Goal: Book appointment/travel/reservation

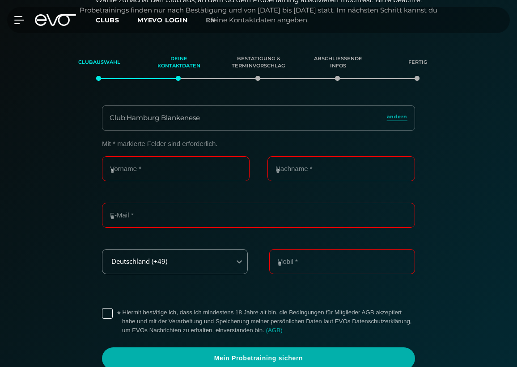
scroll to position [113, 0]
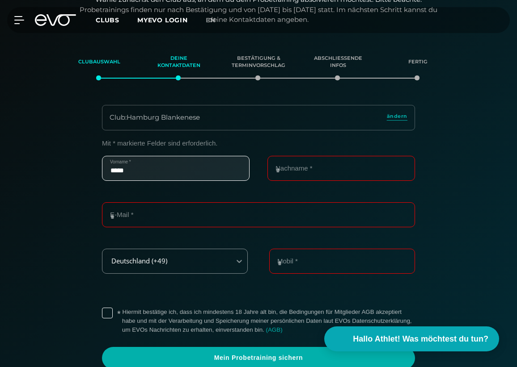
type input "*****"
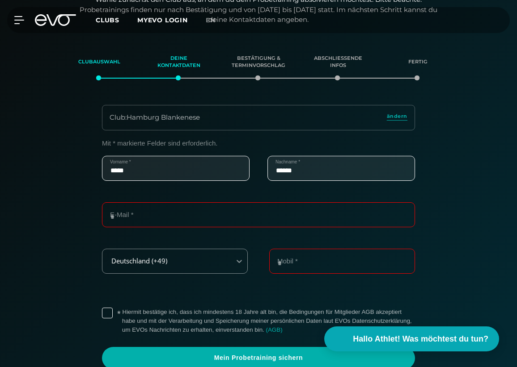
type input "******"
type input "**********"
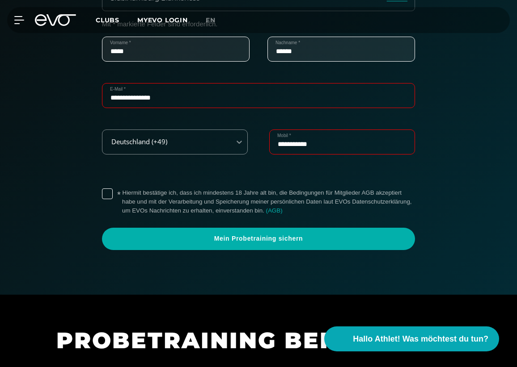
scroll to position [235, 0]
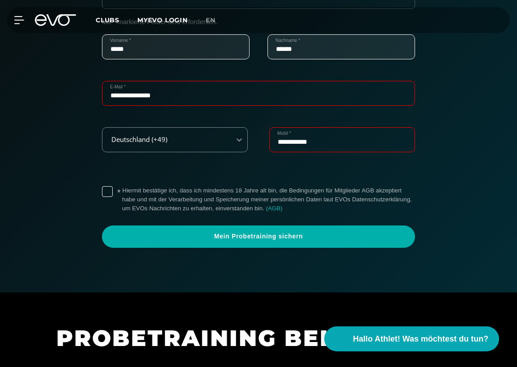
type input "**********"
click at [122, 190] on label "* Hiermit bestätige ich, dass ich mindestens 18 Jahre alt bin, die Bedingungen …" at bounding box center [268, 199] width 293 height 27
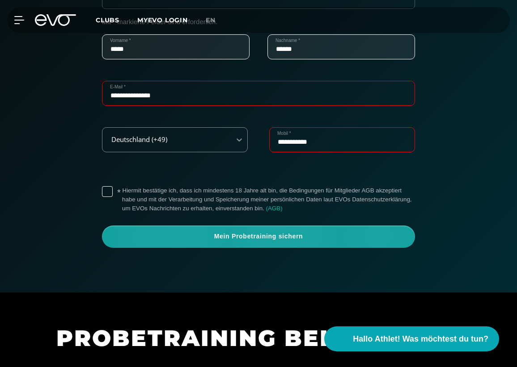
click at [181, 232] on span "Mein Probetraining sichern" at bounding box center [258, 236] width 291 height 9
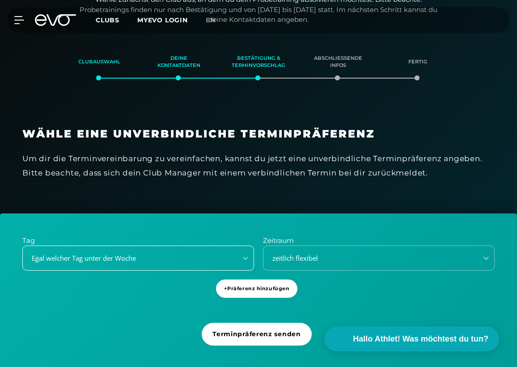
click at [149, 259] on div "Egal welcher Tag unter der Woche" at bounding box center [137, 258] width 231 height 25
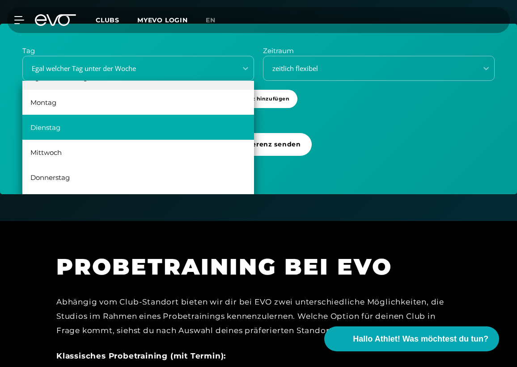
scroll to position [312, 0]
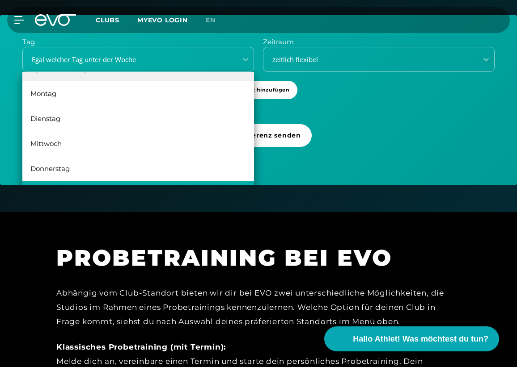
click at [72, 181] on div "[DATE]" at bounding box center [137, 193] width 231 height 25
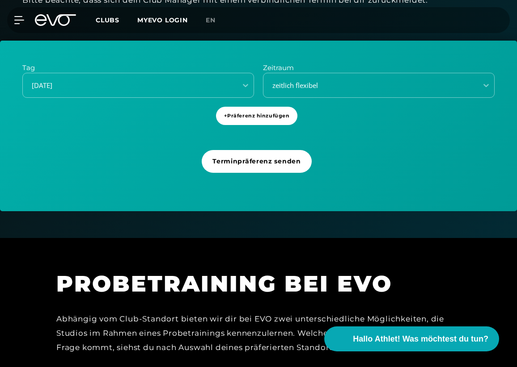
scroll to position [254, 0]
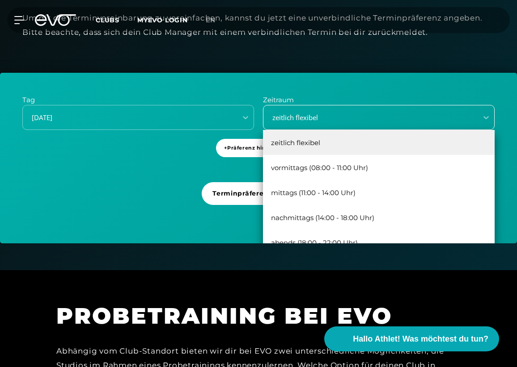
click at [325, 122] on div "zeitlich flexibel" at bounding box center [378, 117] width 231 height 25
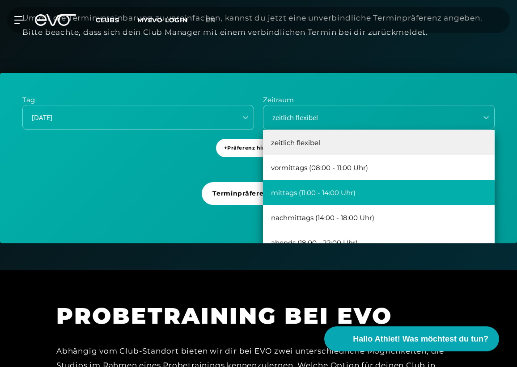
click at [321, 191] on div "mittags (11:00 - 14:00 Uhr)" at bounding box center [378, 192] width 231 height 25
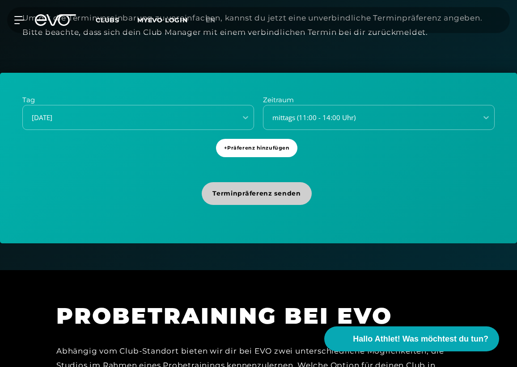
click at [284, 190] on span "Terminpräferenz senden" at bounding box center [256, 193] width 88 height 9
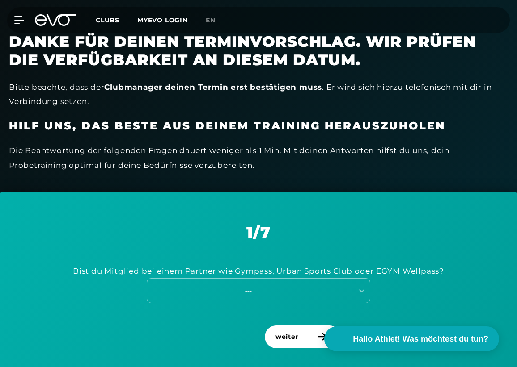
scroll to position [197, 0]
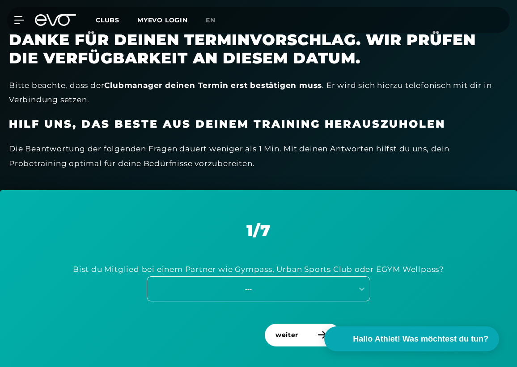
click at [290, 285] on div "---" at bounding box center [248, 289] width 201 height 10
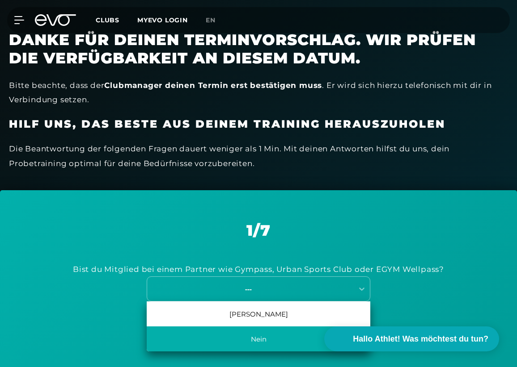
click at [267, 336] on div "Nein" at bounding box center [258, 339] width 223 height 25
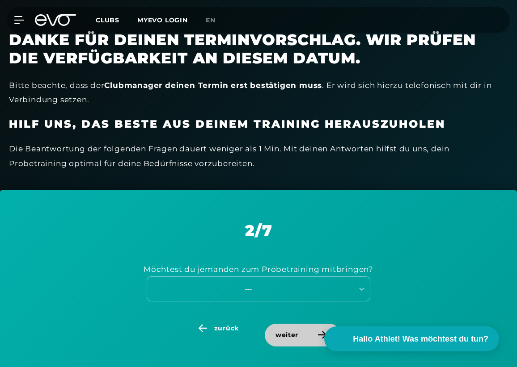
click at [286, 331] on span "weiter" at bounding box center [286, 335] width 23 height 9
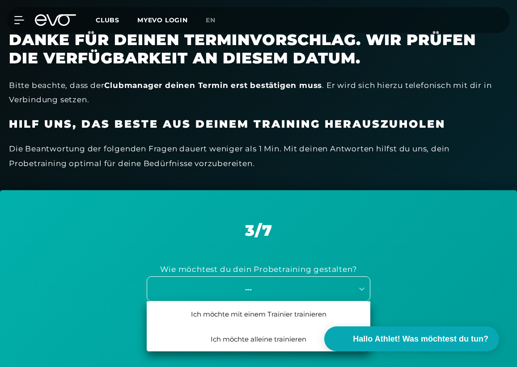
click at [282, 284] on div "---" at bounding box center [248, 289] width 201 height 10
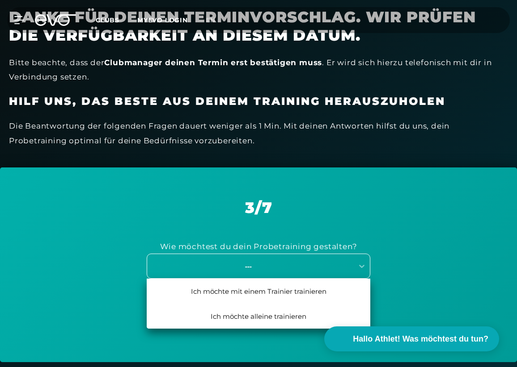
scroll to position [224, 0]
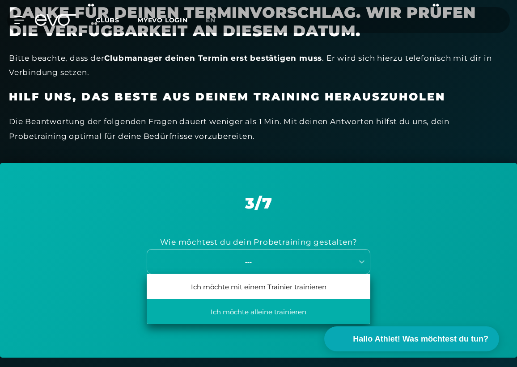
click at [269, 307] on div "Ich möchte alleine trainieren" at bounding box center [258, 311] width 223 height 25
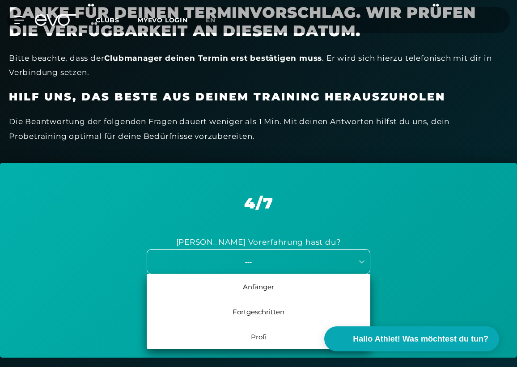
click at [273, 256] on div "---" at bounding box center [250, 262] width 206 height 12
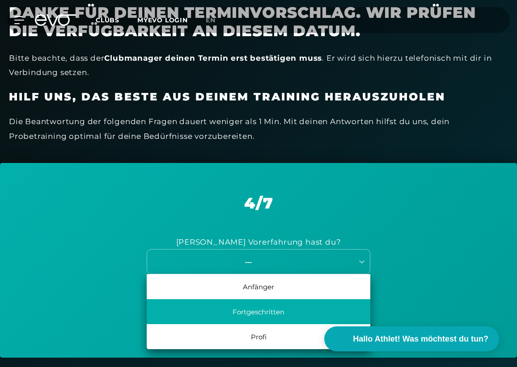
click at [267, 314] on div "Fortgeschritten" at bounding box center [258, 311] width 223 height 25
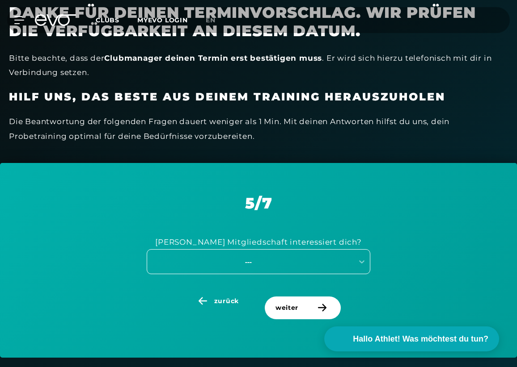
click at [275, 259] on div "---" at bounding box center [248, 262] width 201 height 10
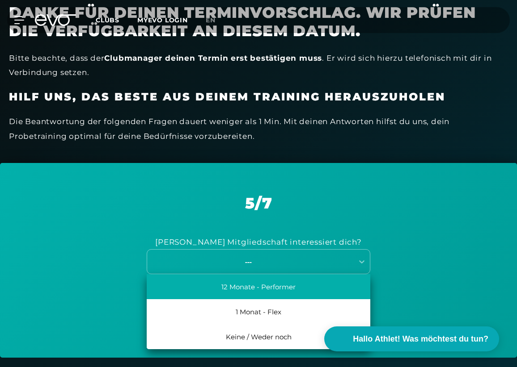
click at [278, 286] on div "12 Monate - Performer" at bounding box center [258, 286] width 223 height 25
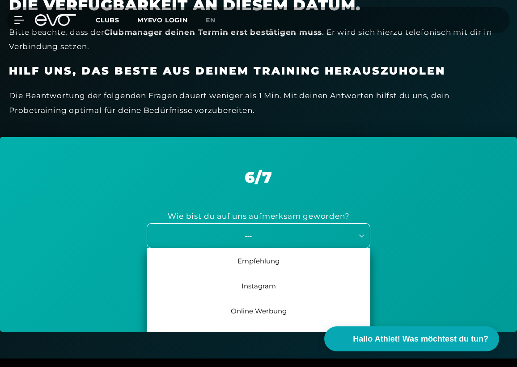
click at [283, 248] on div "Empfehlung, 1 of 7. 7 results available. Use Up and Down to choose options, pre…" at bounding box center [258, 235] width 223 height 25
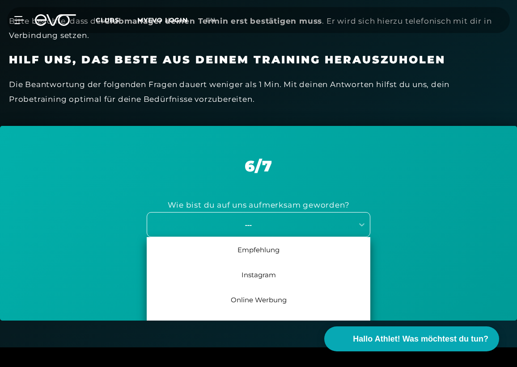
scroll to position [262, 0]
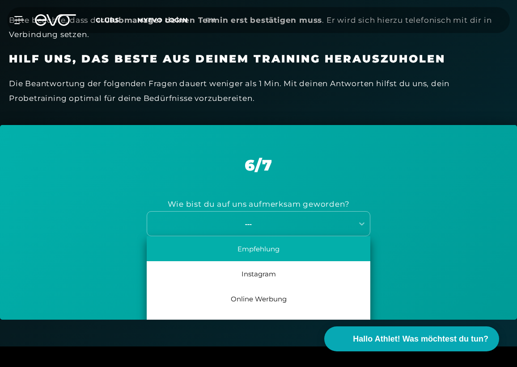
click at [275, 252] on div "Empfehlung" at bounding box center [258, 248] width 223 height 25
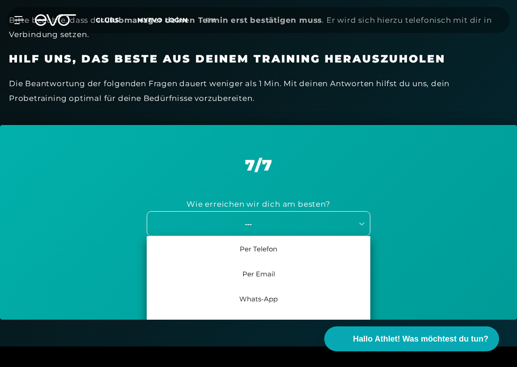
click at [284, 218] on div "---" at bounding box center [250, 224] width 206 height 12
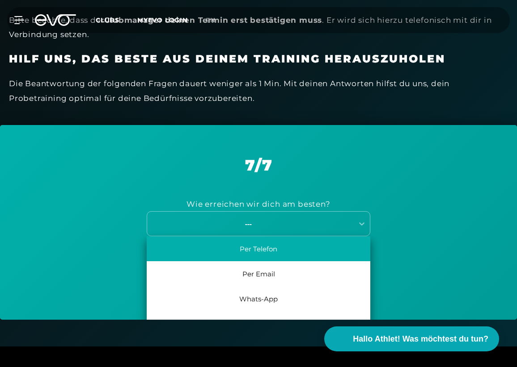
click at [276, 247] on div "Per Telefon" at bounding box center [258, 248] width 223 height 25
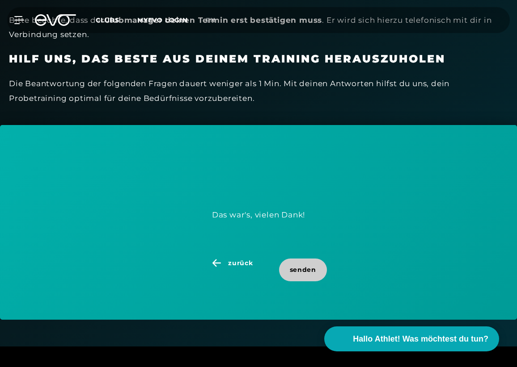
click at [302, 266] on span "senden" at bounding box center [303, 269] width 26 height 9
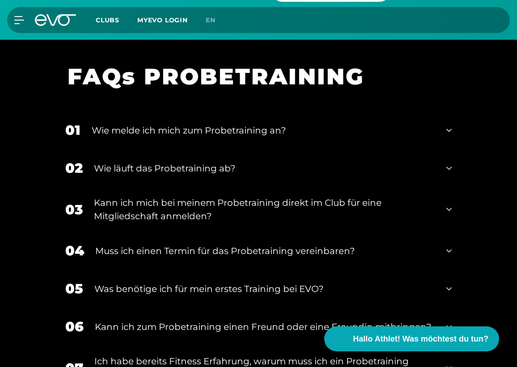
scroll to position [988, 0]
